Goal: Information Seeking & Learning: Learn about a topic

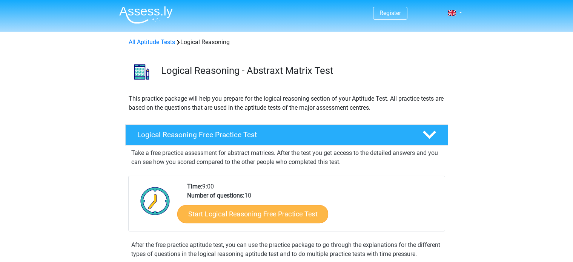
scroll to position [71, 0]
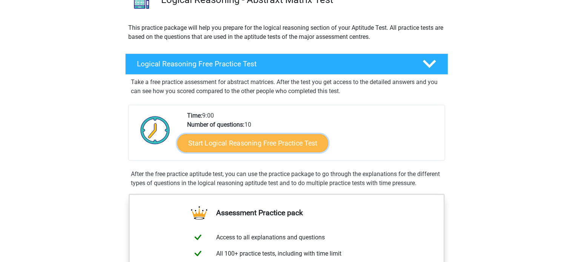
click at [220, 141] on link "Start Logical Reasoning Free Practice Test" at bounding box center [252, 143] width 151 height 18
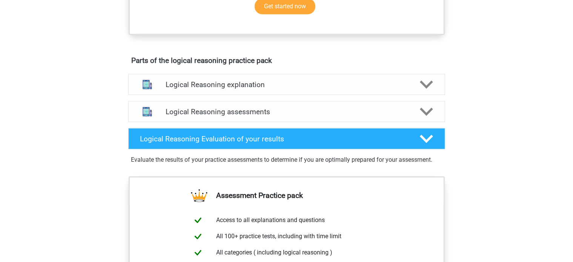
scroll to position [384, 0]
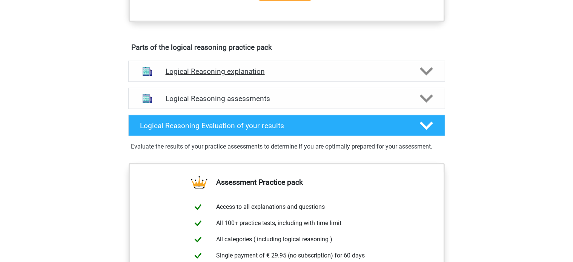
click at [262, 76] on h4 "Logical Reasoning explanation" at bounding box center [287, 71] width 242 height 9
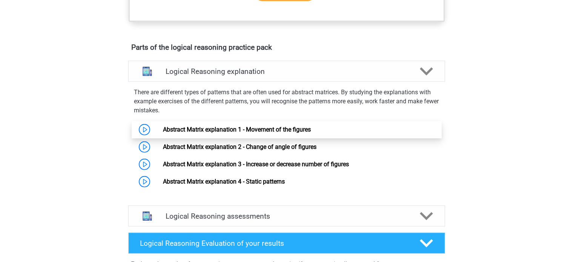
click at [212, 133] on link "Abstract Matrix explanation 1 - Movement of the figures" at bounding box center [237, 129] width 148 height 7
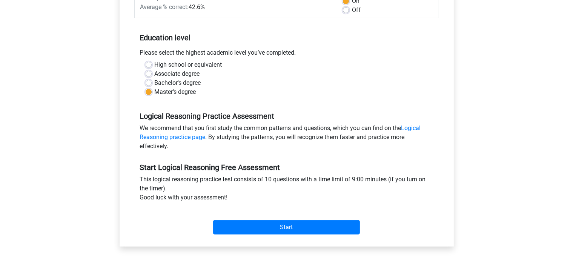
scroll to position [129, 0]
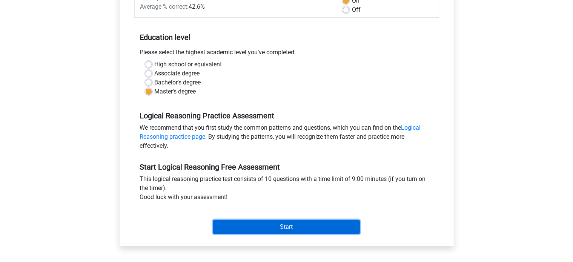
click at [256, 230] on input "Start" at bounding box center [286, 227] width 147 height 14
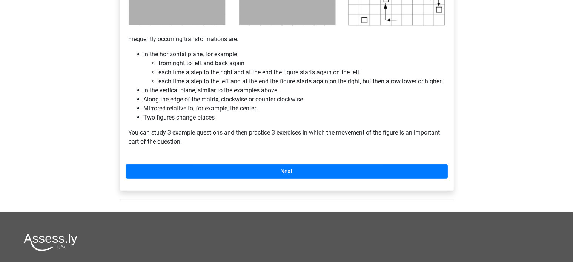
scroll to position [478, 0]
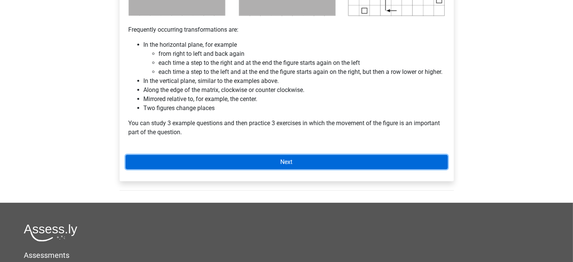
click at [344, 169] on link "Next" at bounding box center [287, 162] width 322 height 14
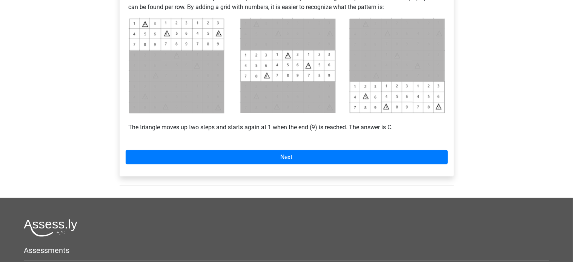
scroll to position [342, 0]
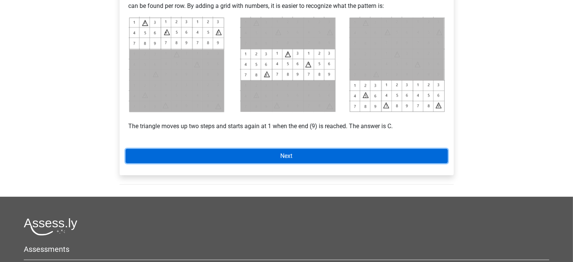
click at [302, 153] on link "Next" at bounding box center [287, 156] width 322 height 14
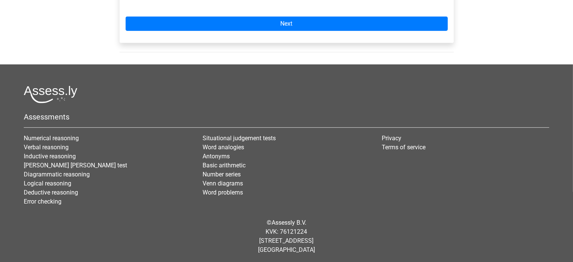
scroll to position [480, 0]
